Goal: Task Accomplishment & Management: Use online tool/utility

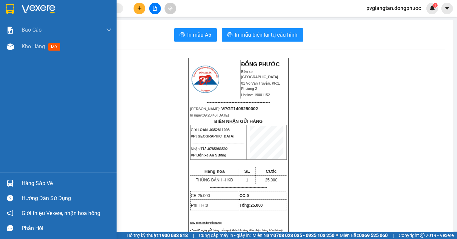
click at [4, 3] on div at bounding box center [10, 9] width 12 height 12
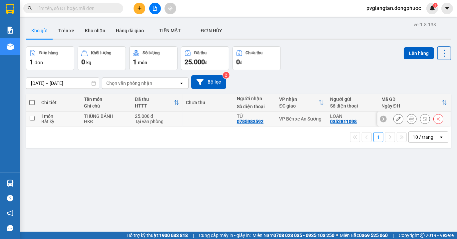
click at [297, 121] on div "VP Bến xe An Sương" at bounding box center [301, 118] width 44 height 5
checkbox input "true"
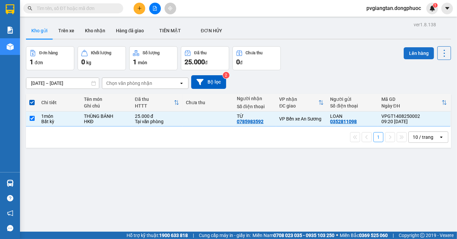
click at [413, 58] on button "Lên hàng" at bounding box center [418, 53] width 30 height 12
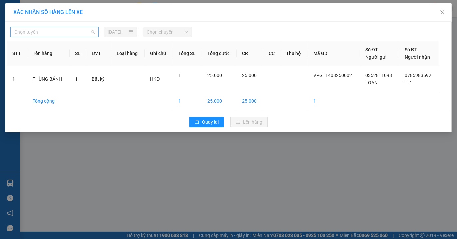
click at [68, 27] on span "Chọn tuyến" at bounding box center [54, 32] width 80 height 10
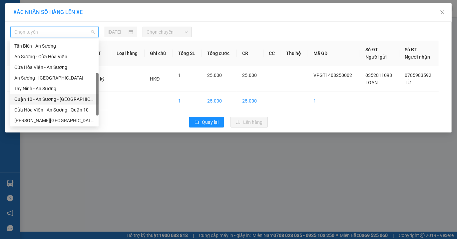
scroll to position [96, 0]
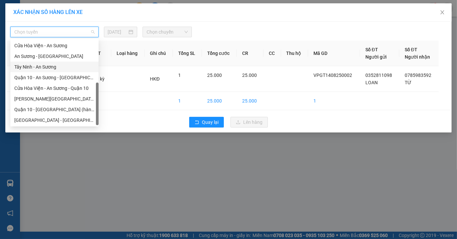
click at [50, 64] on div "Tây Ninh - An Sương" at bounding box center [54, 66] width 80 height 7
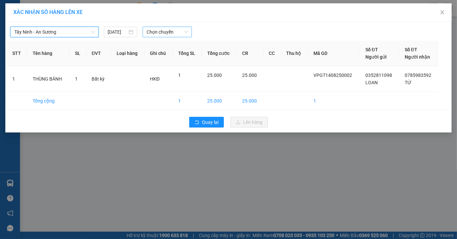
click at [175, 28] on span "Chọn chuyến" at bounding box center [166, 32] width 41 height 10
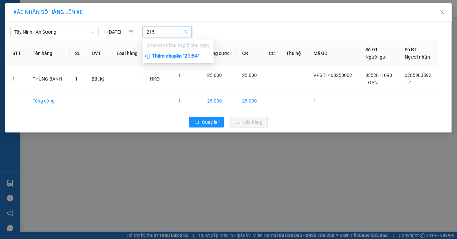
type input "21"
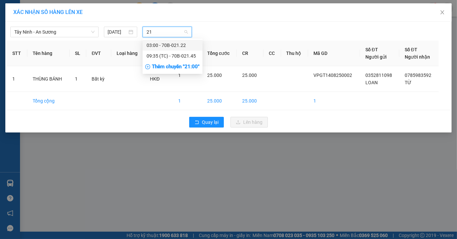
click at [153, 54] on div "09:35 (TC) - 70B-021.45" at bounding box center [172, 55] width 52 height 7
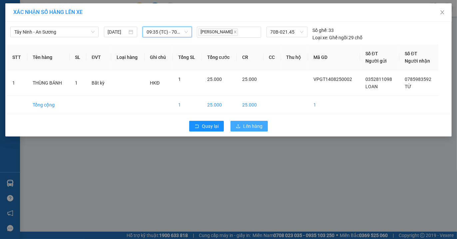
click at [244, 125] on span "Lên hàng" at bounding box center [252, 125] width 19 height 7
